Goal: Complete application form: Complete application form

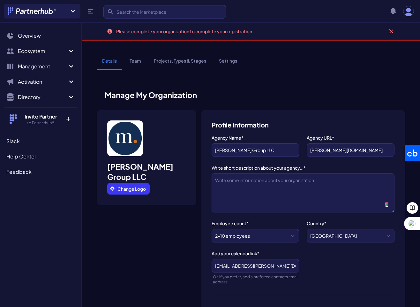
select select "2-10 employees"
select select
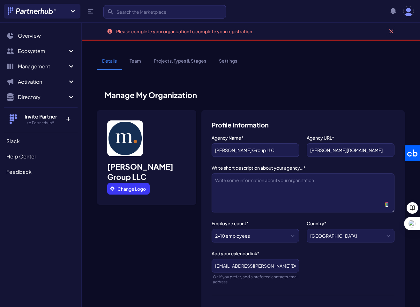
select select "Content Marketing"
select select "Frontend - website, app, landing pages, cart, chat, social..."
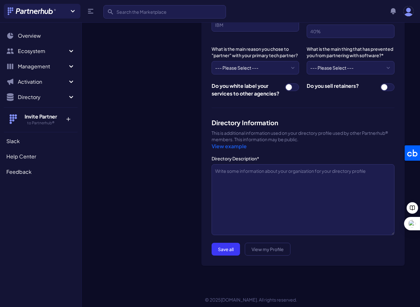
scroll to position [532, 0]
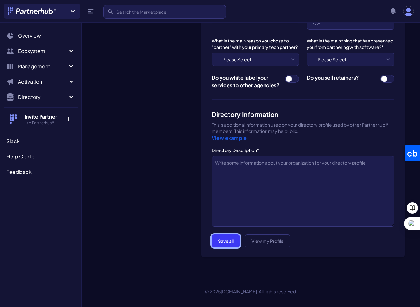
click at [230, 243] on button "Save all" at bounding box center [226, 240] width 28 height 13
type textarea "Marketing at human scale."
click at [232, 241] on button "Save all" at bounding box center [226, 240] width 28 height 13
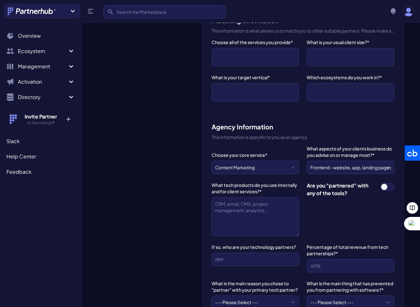
click at [287, 43] on label "Choose all of the services you provide*" at bounding box center [256, 42] width 88 height 6
click at [212, 48] on select "ABM API Integration Support Business Process Consulting CRM Setup & Integration…" at bounding box center [212, 48] width 0 height 0
click at [287, 52] on ul at bounding box center [255, 56] width 81 height 11
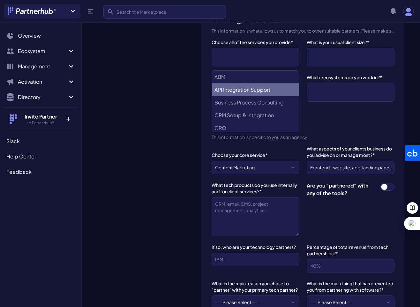
click at [169, 84] on div "[PERSON_NAME] Group LLC Change Logo" at bounding box center [146, 163] width 99 height 685
